Goal: Information Seeking & Learning: Learn about a topic

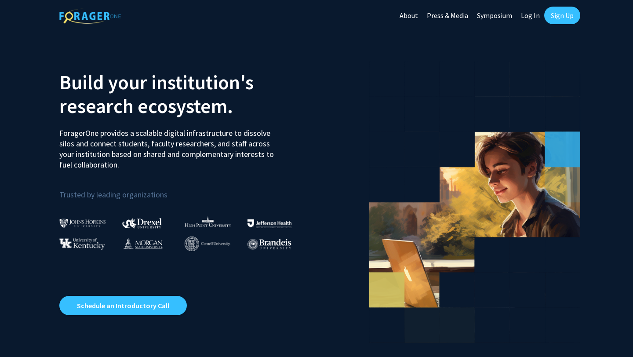
click at [529, 18] on link "Log In" at bounding box center [530, 15] width 28 height 31
select select
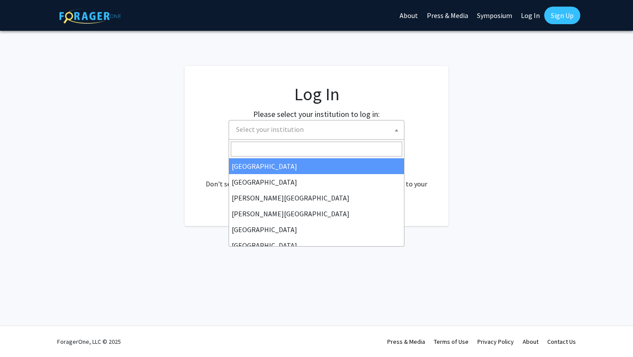
click at [345, 132] on span "Select your institution" at bounding box center [317, 129] width 171 height 18
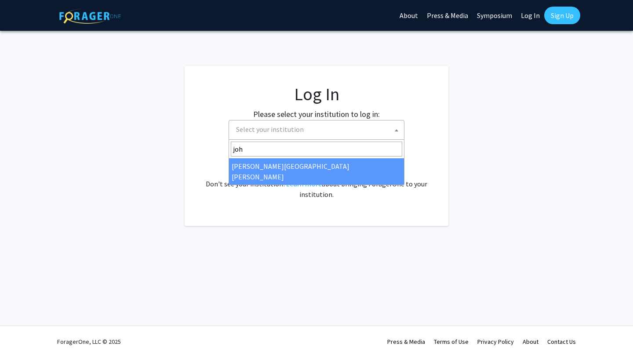
type input "joh"
select select "1"
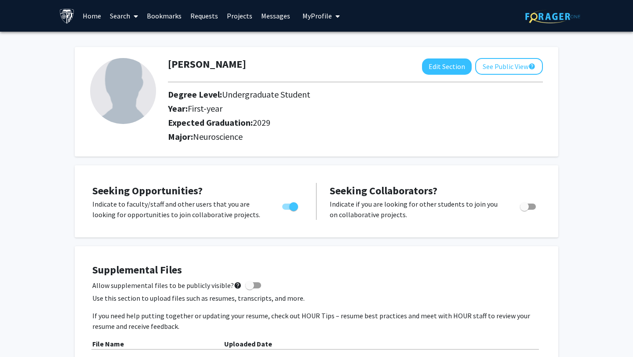
click at [123, 13] on link "Search" at bounding box center [123, 15] width 37 height 31
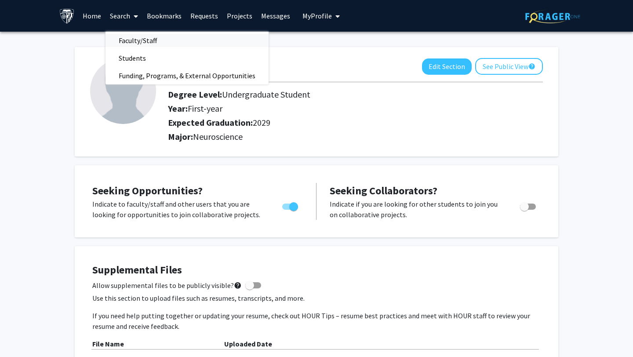
click at [131, 39] on span "Faculty/Staff" at bounding box center [137, 41] width 65 height 18
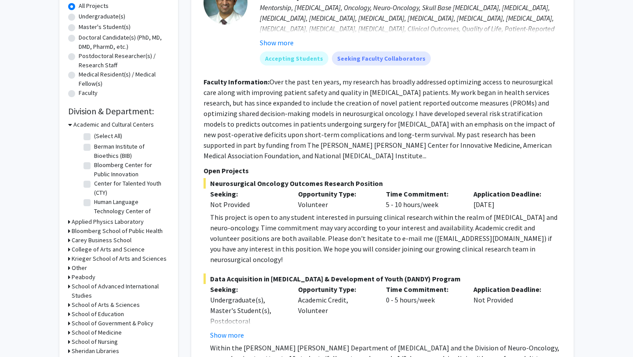
scroll to position [166, 0]
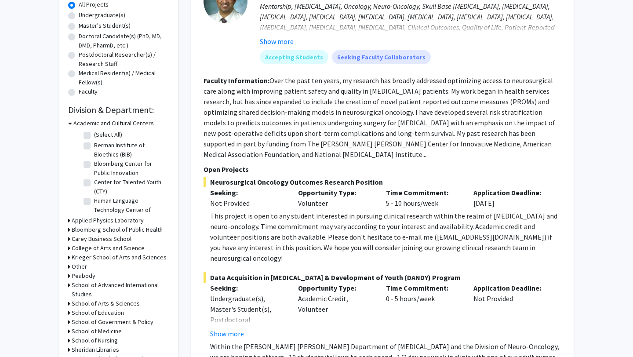
click at [72, 122] on div "Academic and Cultural Centers" at bounding box center [118, 123] width 101 height 9
click at [72, 123] on div "Academic and Cultural Centers" at bounding box center [118, 123] width 101 height 9
click at [70, 123] on icon at bounding box center [70, 123] width 4 height 9
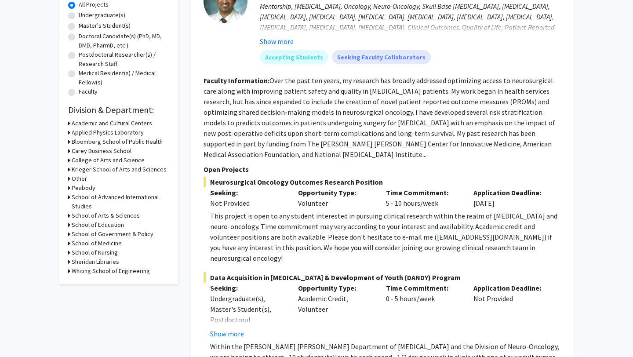
click at [68, 243] on div "Refine By Collaboration Status: Collaboration Status All Faculty/Staff Collabor…" at bounding box center [118, 82] width 119 height 403
click at [72, 243] on h3 "School of Medicine" at bounding box center [97, 243] width 50 height 9
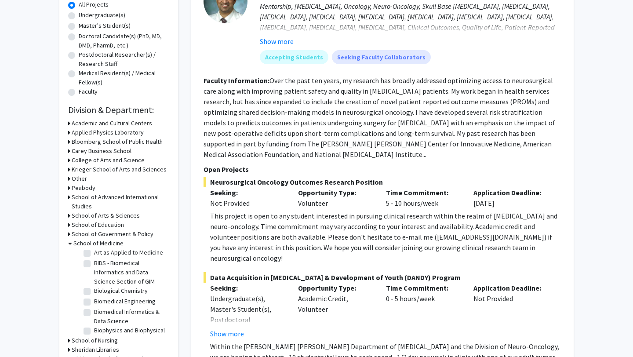
scroll to position [109, 0]
click at [94, 294] on label "Biomedical Engineering" at bounding box center [125, 298] width 62 height 9
click at [94, 294] on input "Biomedical Engineering" at bounding box center [97, 297] width 6 height 6
checkbox input "true"
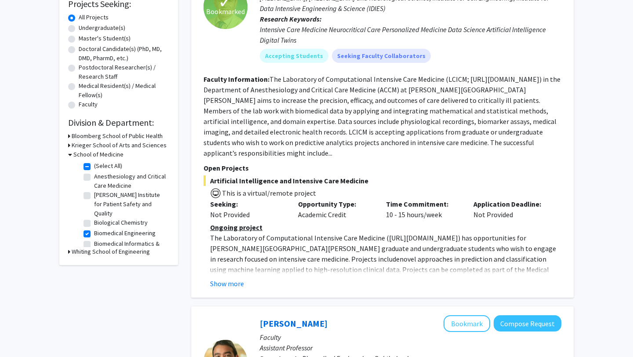
scroll to position [161, 0]
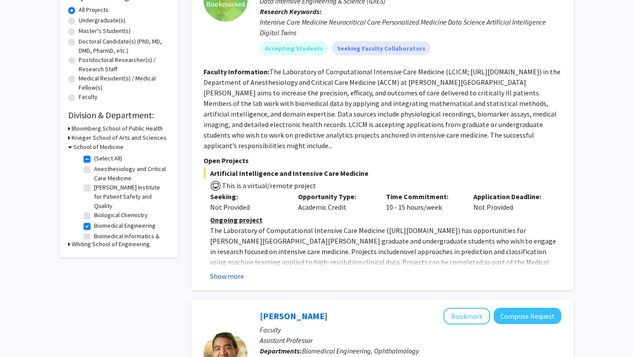
click at [236, 271] on button "Show more" at bounding box center [227, 276] width 34 height 11
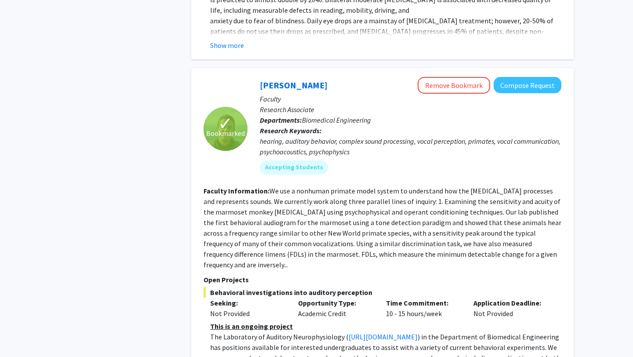
scroll to position [1022, 0]
